Goal: Transaction & Acquisition: Purchase product/service

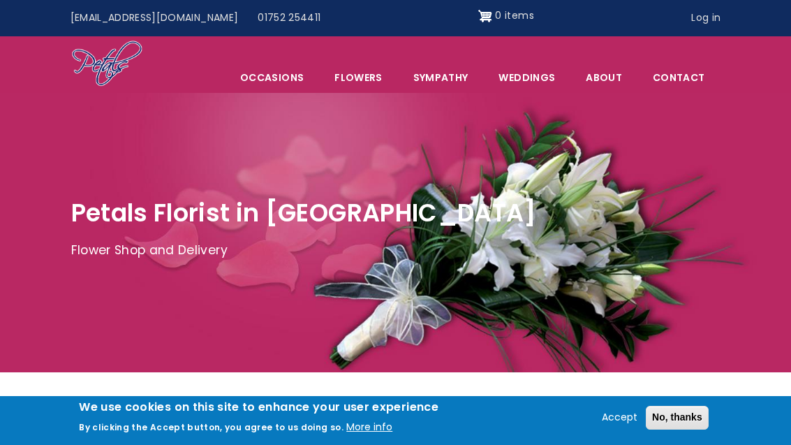
click at [443, 80] on link "Sympathy" at bounding box center [441, 77] width 84 height 29
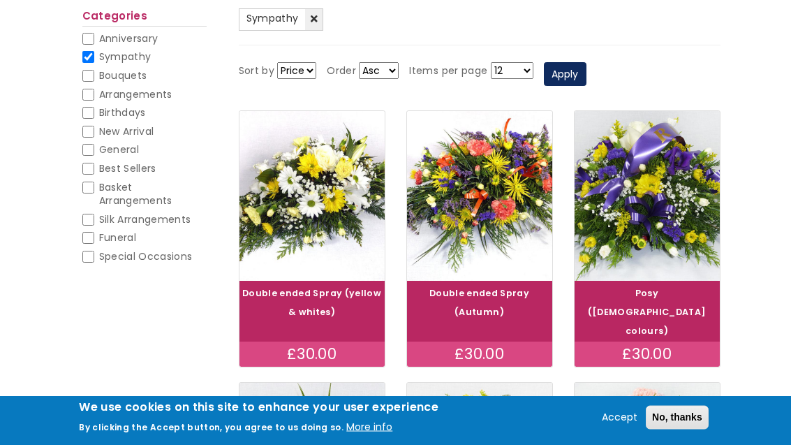
scroll to position [179, 0]
click at [292, 209] on img at bounding box center [311, 196] width 145 height 170
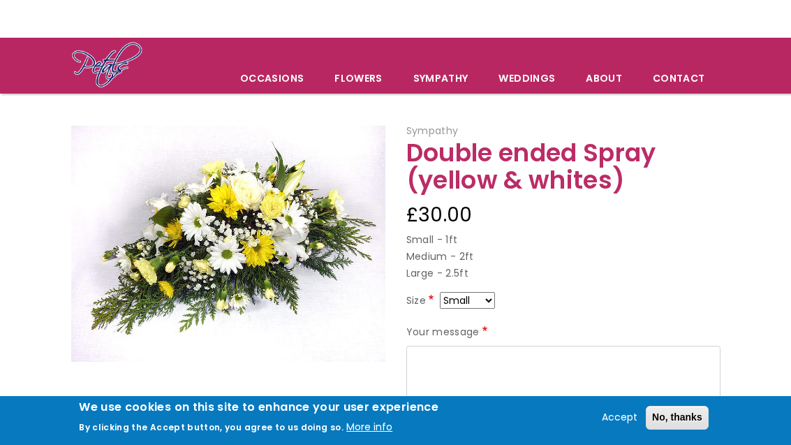
scroll to position [45, 0]
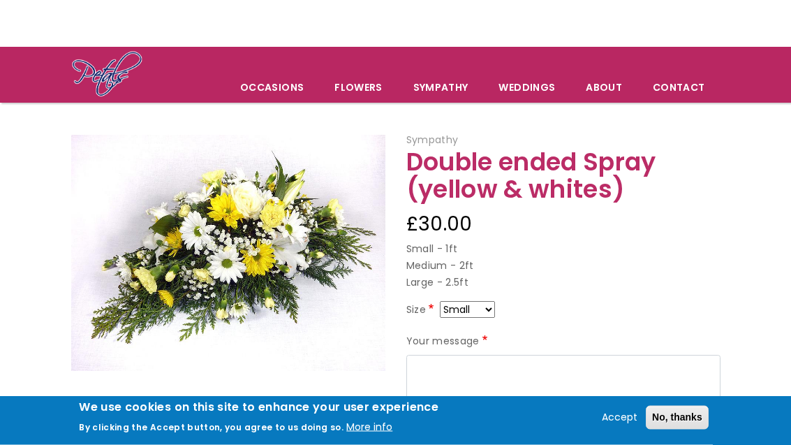
click at [436, 259] on p "Small - 1ft Medium - 2ft Large - 2.5ft" at bounding box center [563, 267] width 314 height 50
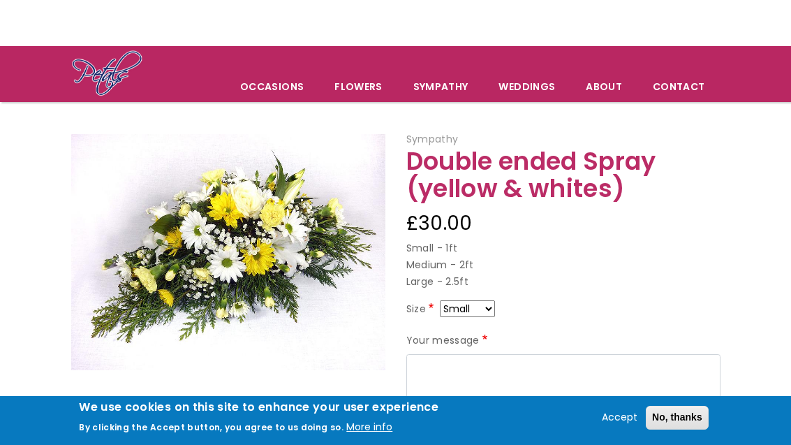
click at [495, 304] on select "Small Medium Large" at bounding box center [467, 308] width 55 height 17
select select "9"
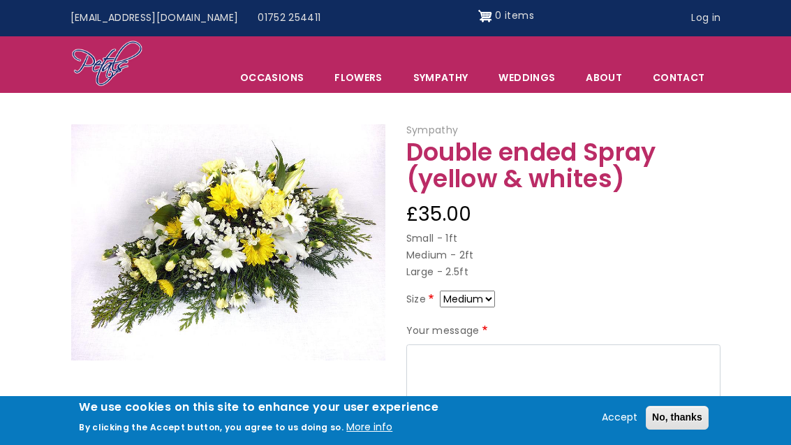
click at [419, 265] on p "Small - 1ft Medium - 2ft Large - 2.5ft" at bounding box center [563, 255] width 314 height 50
click at [489, 291] on select "Small Medium Large" at bounding box center [467, 298] width 55 height 17
select select "10"
click at [436, 252] on p "Small - 1ft Medium - 2ft Large - 2.5ft" at bounding box center [563, 255] width 314 height 50
click at [495, 297] on select "Small Medium Large" at bounding box center [467, 298] width 55 height 17
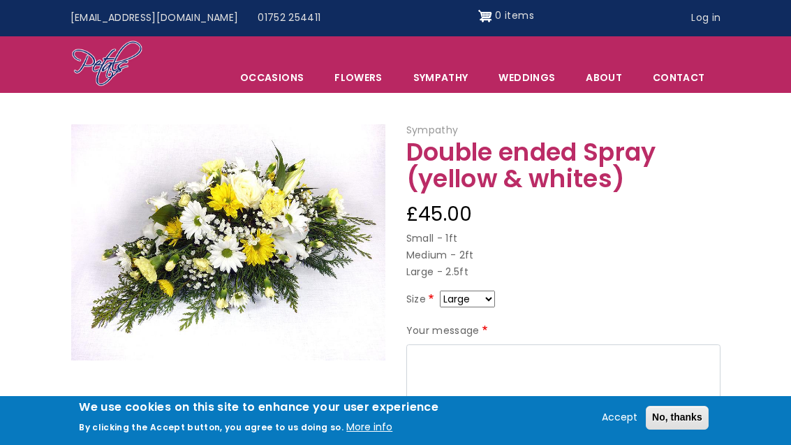
select select "9"
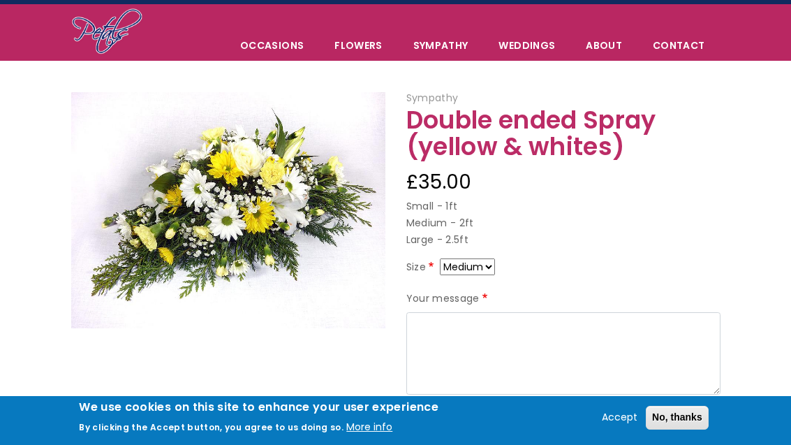
scroll to position [38, 0]
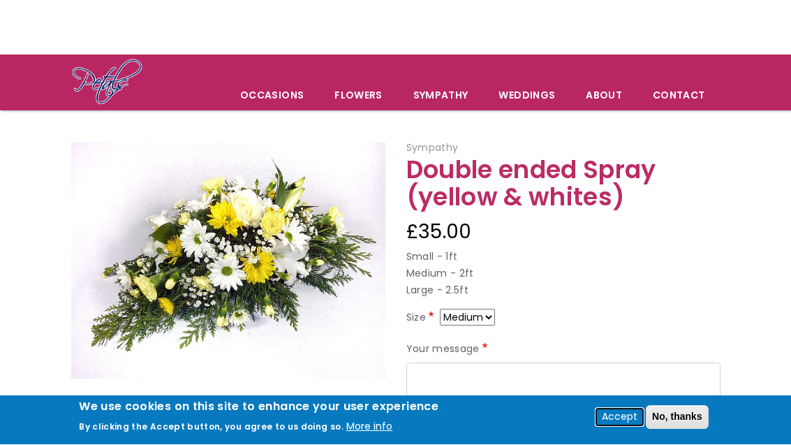
click at [611, 424] on button "Accept" at bounding box center [619, 417] width 47 height 17
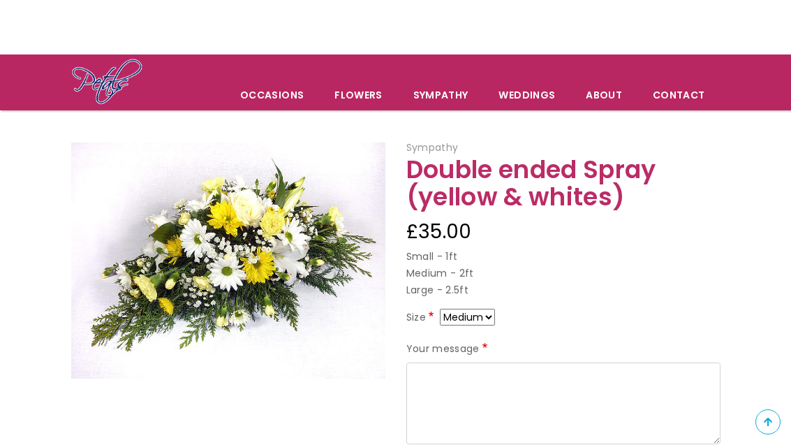
click at [690, 101] on link "Contact" at bounding box center [678, 94] width 81 height 29
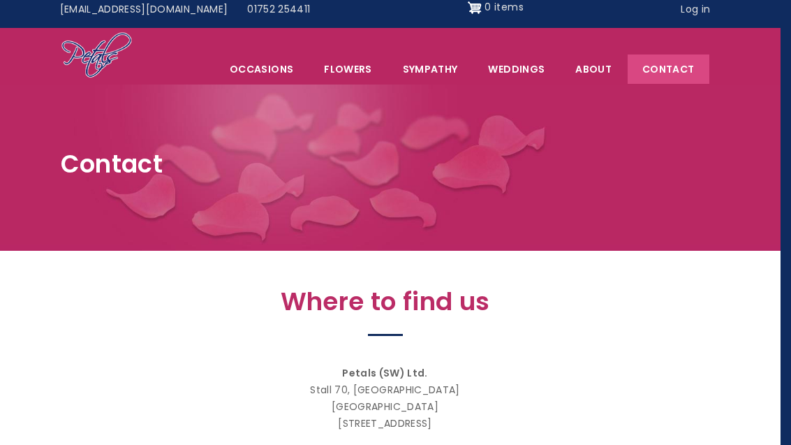
scroll to position [0, 10]
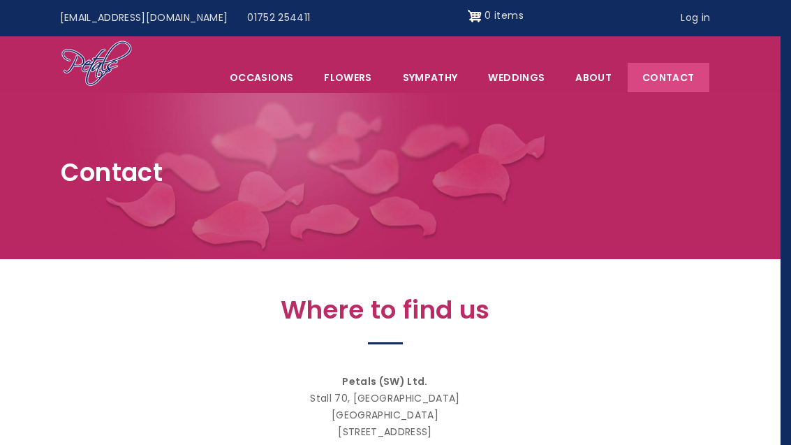
click at [439, 75] on link "Sympathy" at bounding box center [430, 77] width 84 height 29
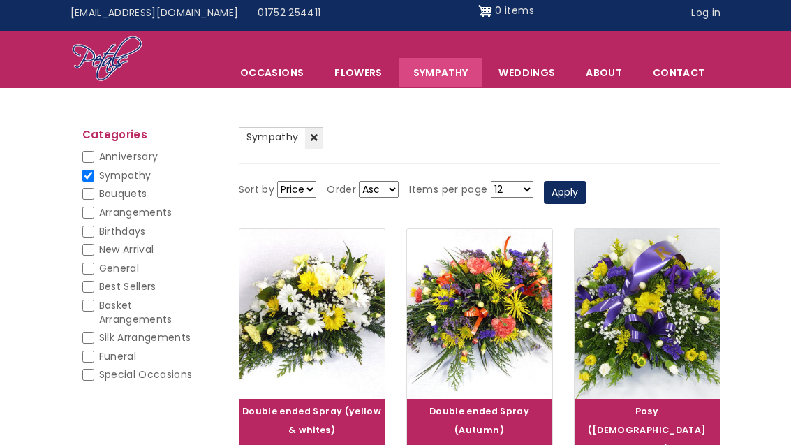
scroll to position [50, 0]
